Goal: Navigation & Orientation: Find specific page/section

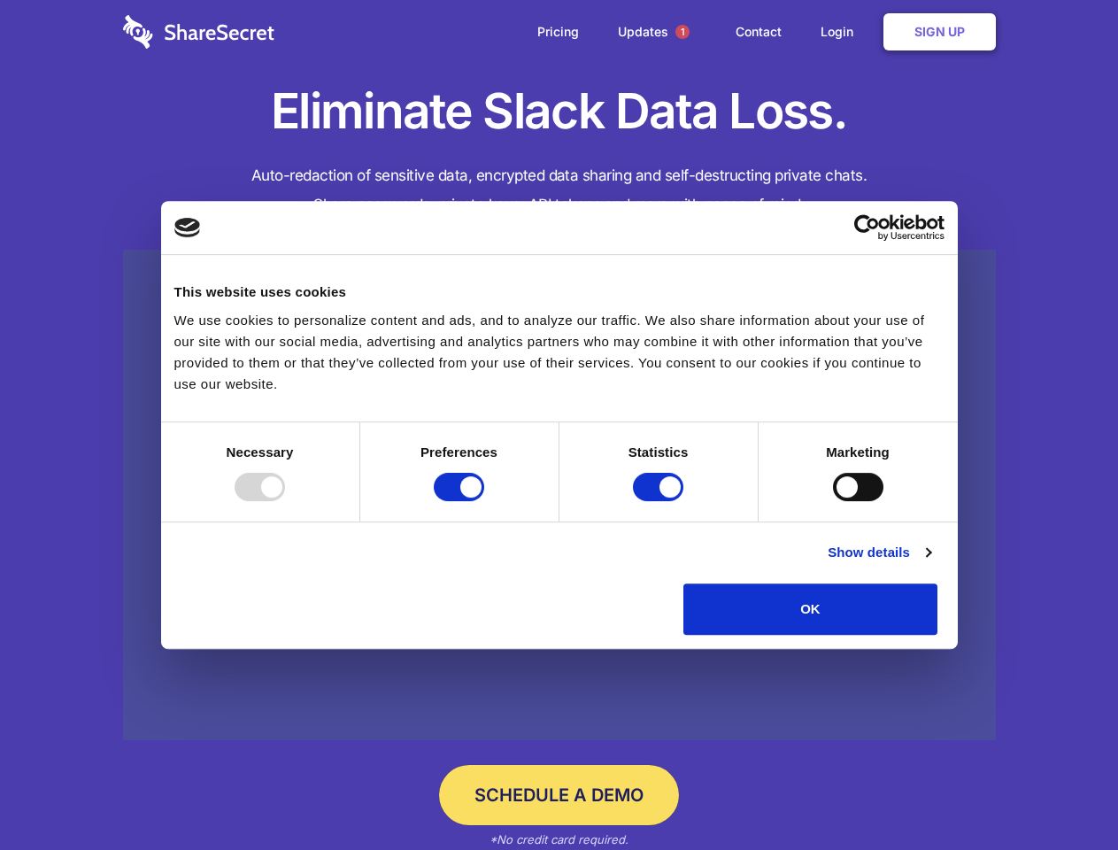
click at [285, 501] on div at bounding box center [260, 487] width 50 height 28
click at [484, 501] on input "Preferences" at bounding box center [459, 487] width 50 height 28
checkbox input "false"
click at [660, 501] on input "Statistics" at bounding box center [658, 487] width 50 height 28
checkbox input "false"
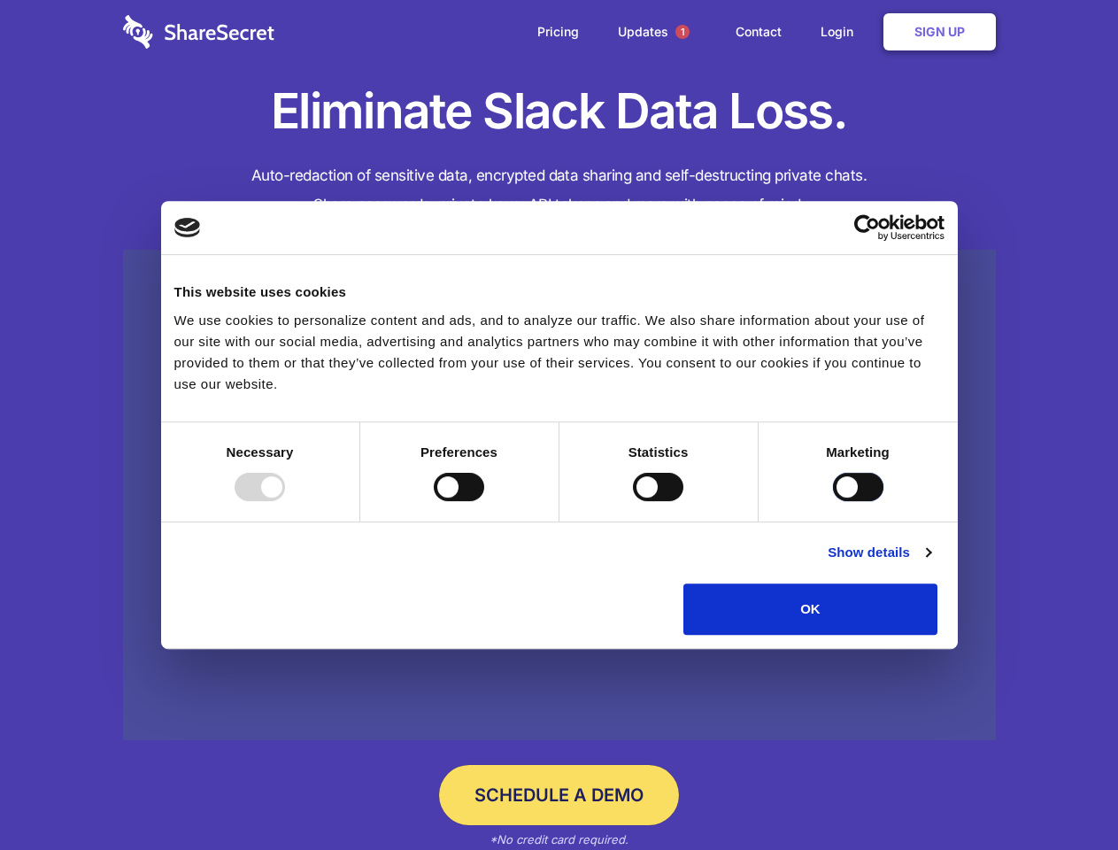
click at [833, 501] on input "Marketing" at bounding box center [858, 487] width 50 height 28
checkbox input "true"
click at [930, 563] on link "Show details" at bounding box center [878, 552] width 103 height 21
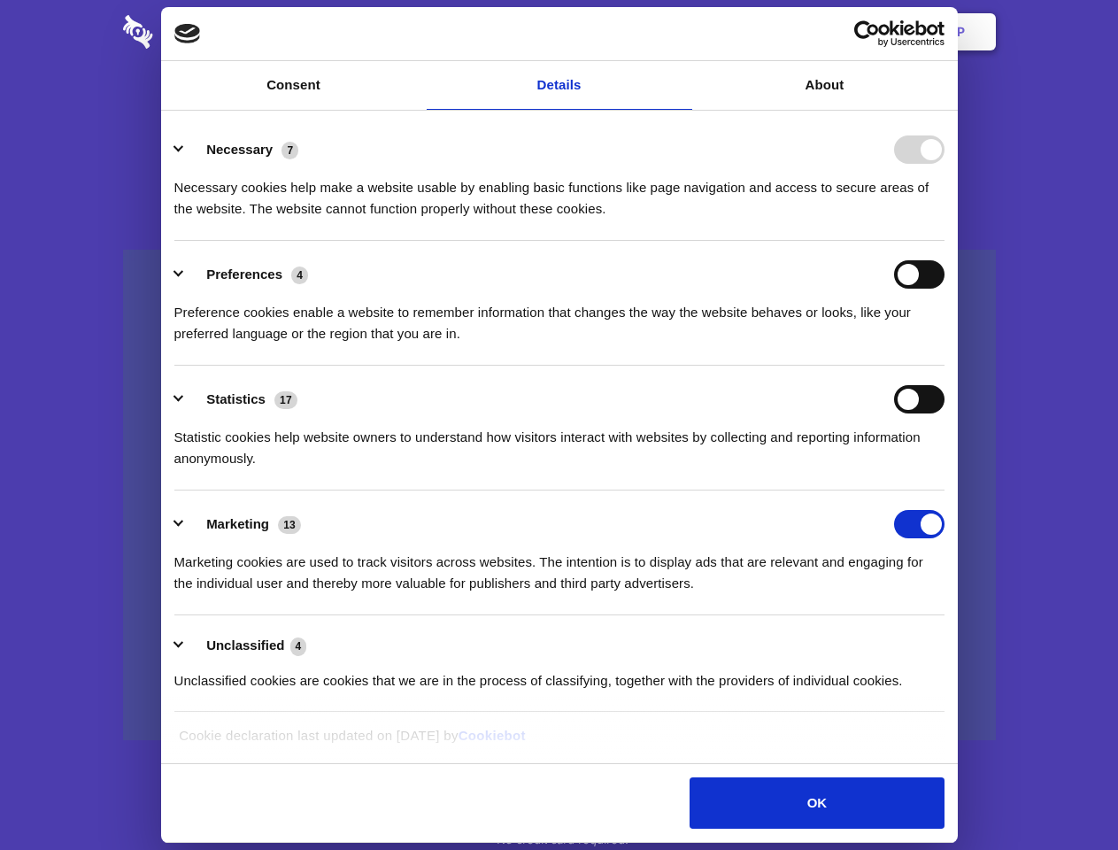
click at [944, 241] on li "Necessary 7 Necessary cookies help make a website usable by enabling basic func…" at bounding box center [559, 178] width 770 height 125
click at [681, 32] on span "1" at bounding box center [682, 32] width 14 height 14
